Goal: Information Seeking & Learning: Learn about a topic

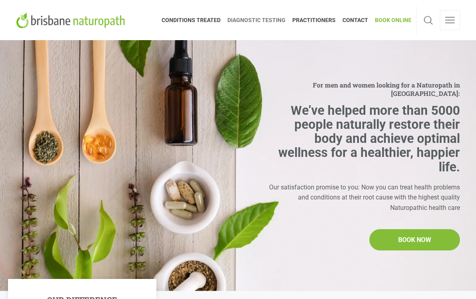
click at [262, 17] on span "DIAGNOSTIC TESTING" at bounding box center [256, 20] width 65 height 13
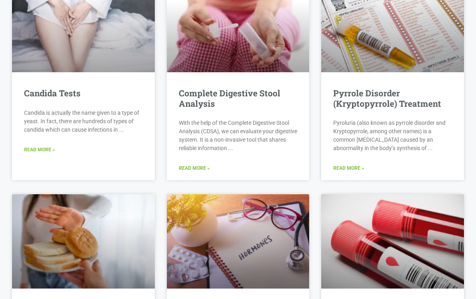
scroll to position [1175, 0]
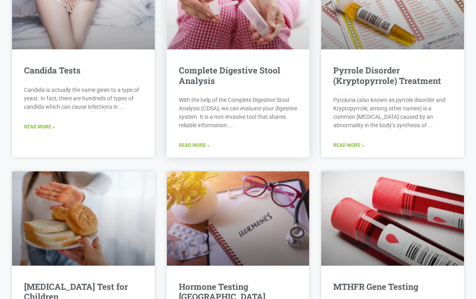
click at [199, 142] on link "Read More »" at bounding box center [194, 146] width 31 height 8
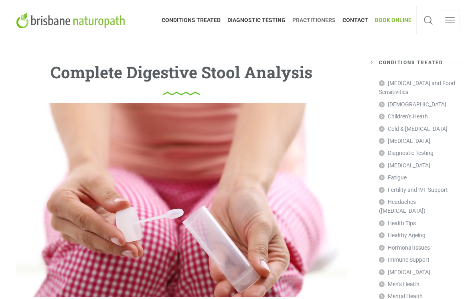
click at [315, 19] on span "PRACTITIONERS" at bounding box center [314, 20] width 50 height 13
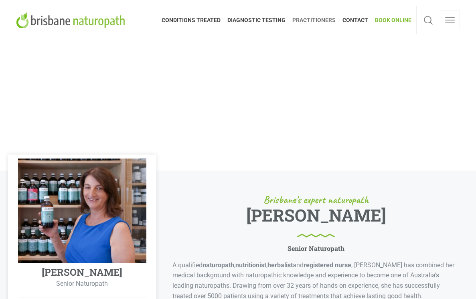
click at [196, 20] on span "CONDITIONS TREATED" at bounding box center [193, 20] width 63 height 13
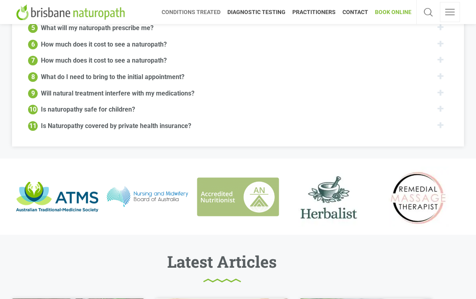
scroll to position [932, 0]
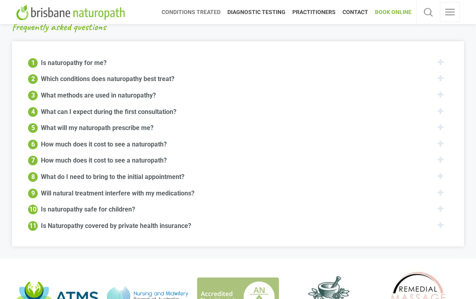
click at [127, 122] on div "What will my naturopath prescribe me?" at bounding box center [97, 127] width 113 height 10
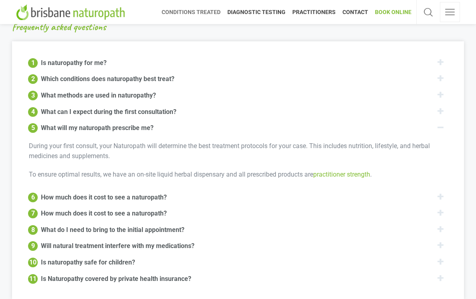
click at [333, 171] on link "practitioner strength" at bounding box center [341, 175] width 57 height 8
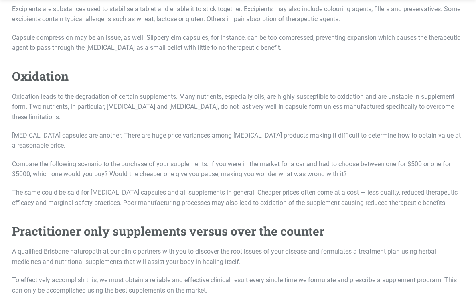
scroll to position [1139, 0]
